Goal: Task Accomplishment & Management: Manage account settings

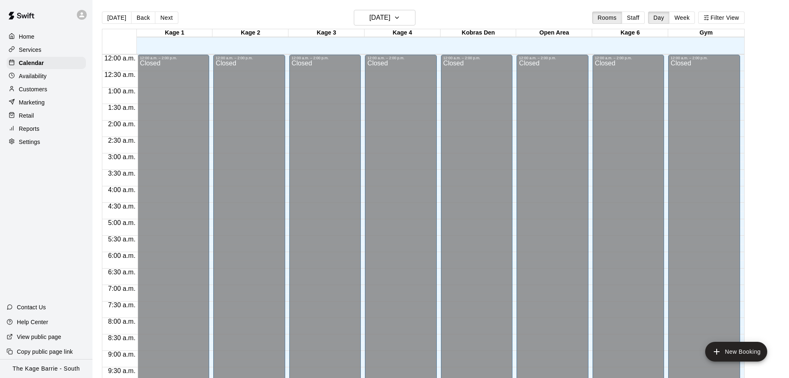
scroll to position [406, 0]
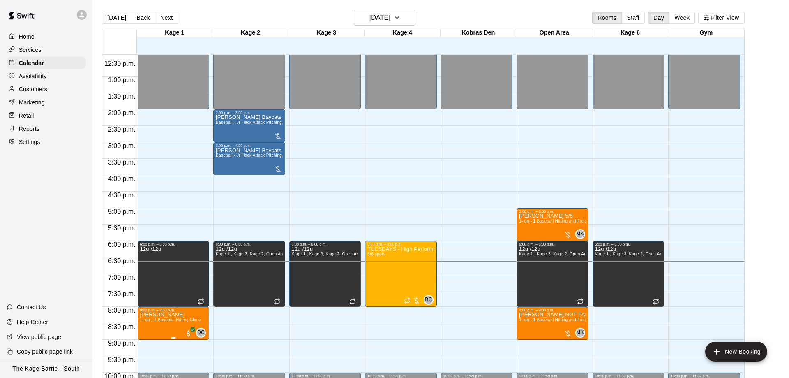
click at [152, 322] on span "1- on - 1 Baseball Hitting Clinic" at bounding box center [170, 319] width 61 height 5
click at [145, 343] on img "edit" at bounding box center [147, 343] width 9 height 9
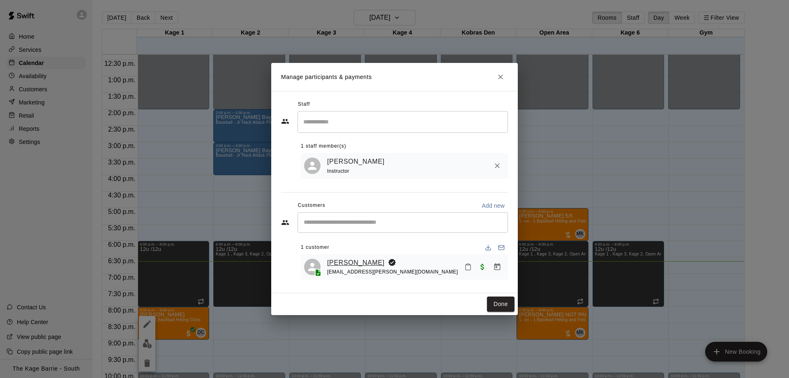
click at [351, 261] on link "[PERSON_NAME]" at bounding box center [356, 262] width 58 height 11
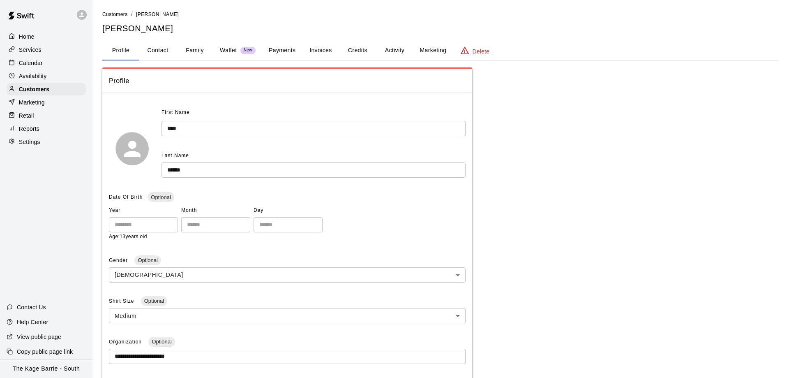
click at [162, 58] on button "Contact" at bounding box center [157, 51] width 37 height 20
select select "**"
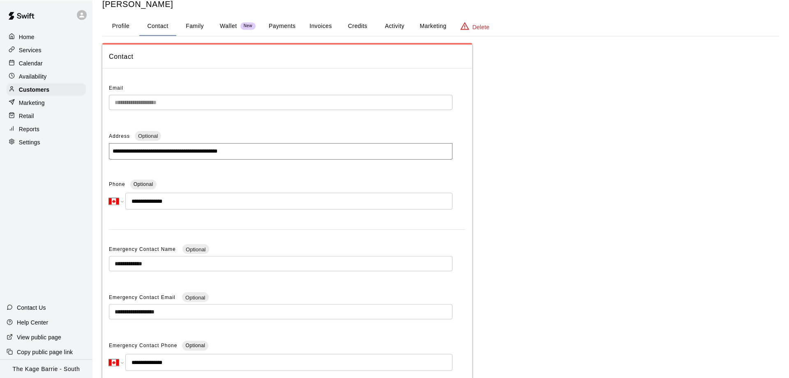
scroll to position [42, 0]
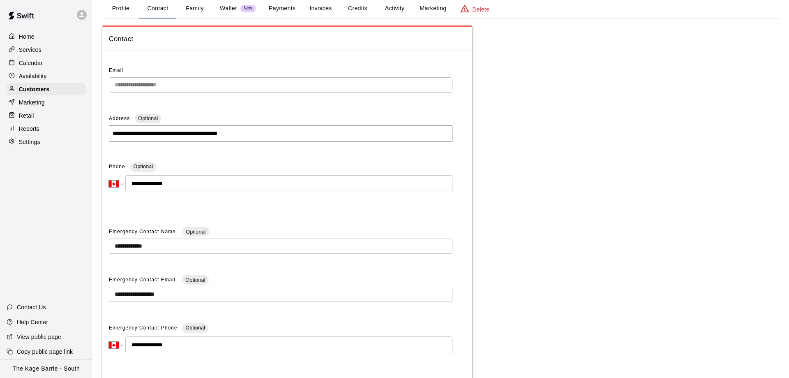
click at [118, 8] on button "Profile" at bounding box center [120, 9] width 37 height 20
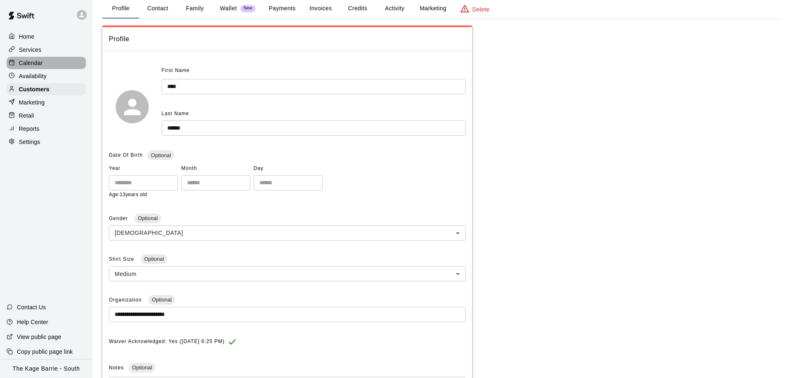
click at [38, 58] on div "Calendar" at bounding box center [46, 63] width 79 height 12
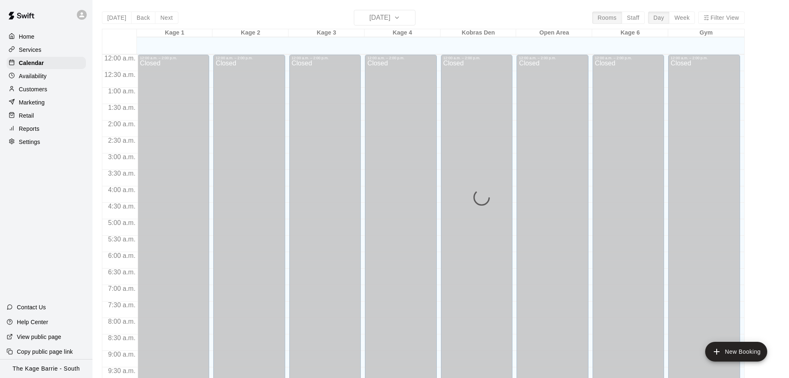
scroll to position [432, 0]
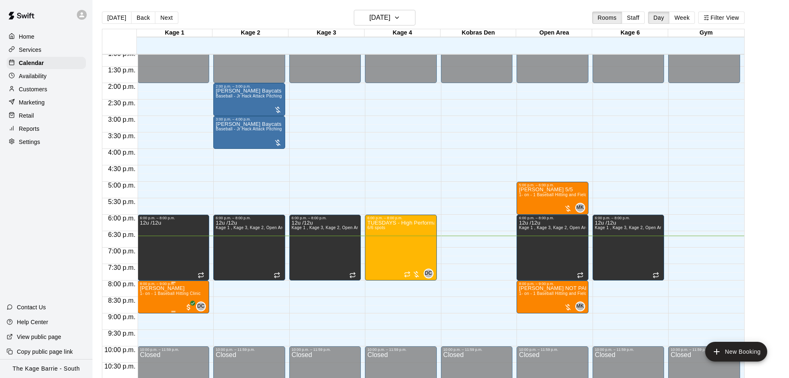
click at [174, 296] on span "1- on - 1 Baseball Hitting Clinic" at bounding box center [170, 293] width 61 height 5
click at [148, 342] on icon "delete" at bounding box center [147, 340] width 6 height 7
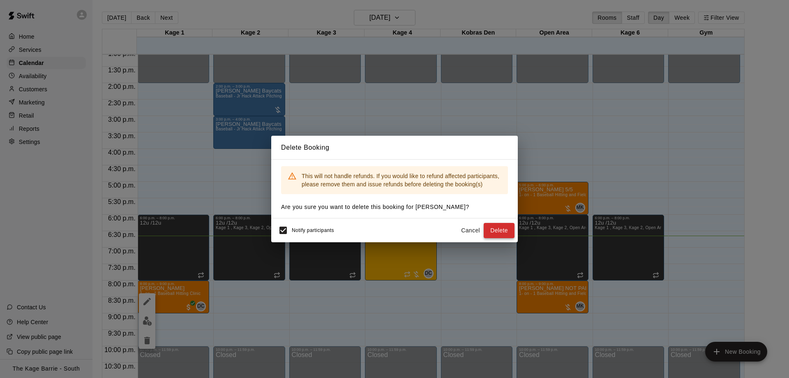
click at [505, 226] on button "Delete" at bounding box center [499, 230] width 31 height 15
